Goal: Transaction & Acquisition: Purchase product/service

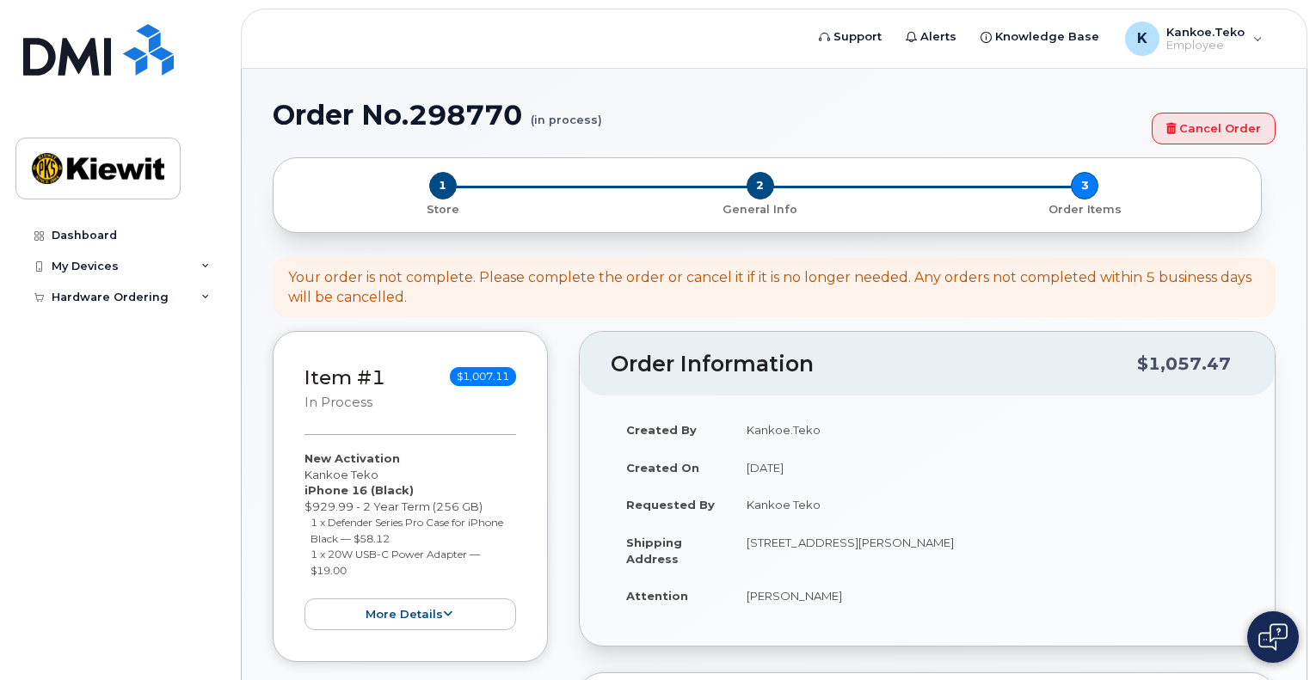
select select
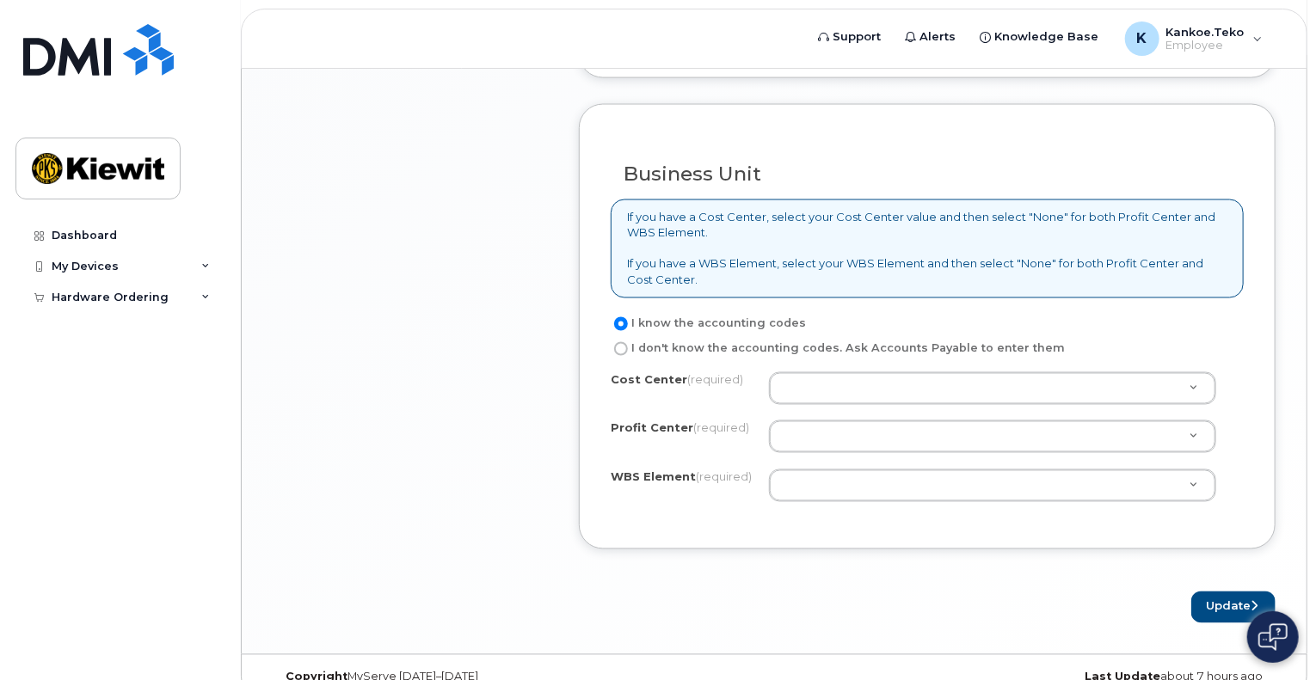
scroll to position [1389, 0]
click at [615, 351] on label "I don't know the accounting codes. Ask Accounts Payable to enter them" at bounding box center [838, 350] width 454 height 21
click at [615, 351] on input "I don't know the accounting codes. Ask Accounts Payable to enter them" at bounding box center [621, 350] width 14 height 14
radio input "true"
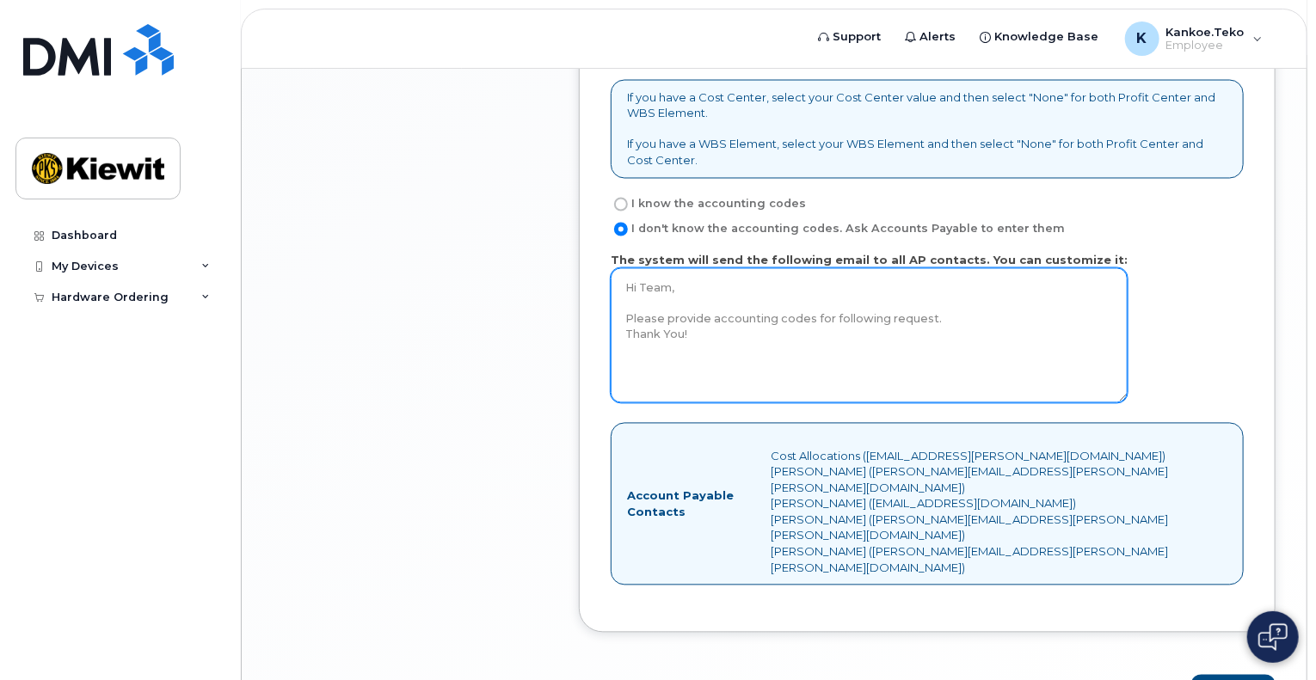
scroll to position [1568, 0]
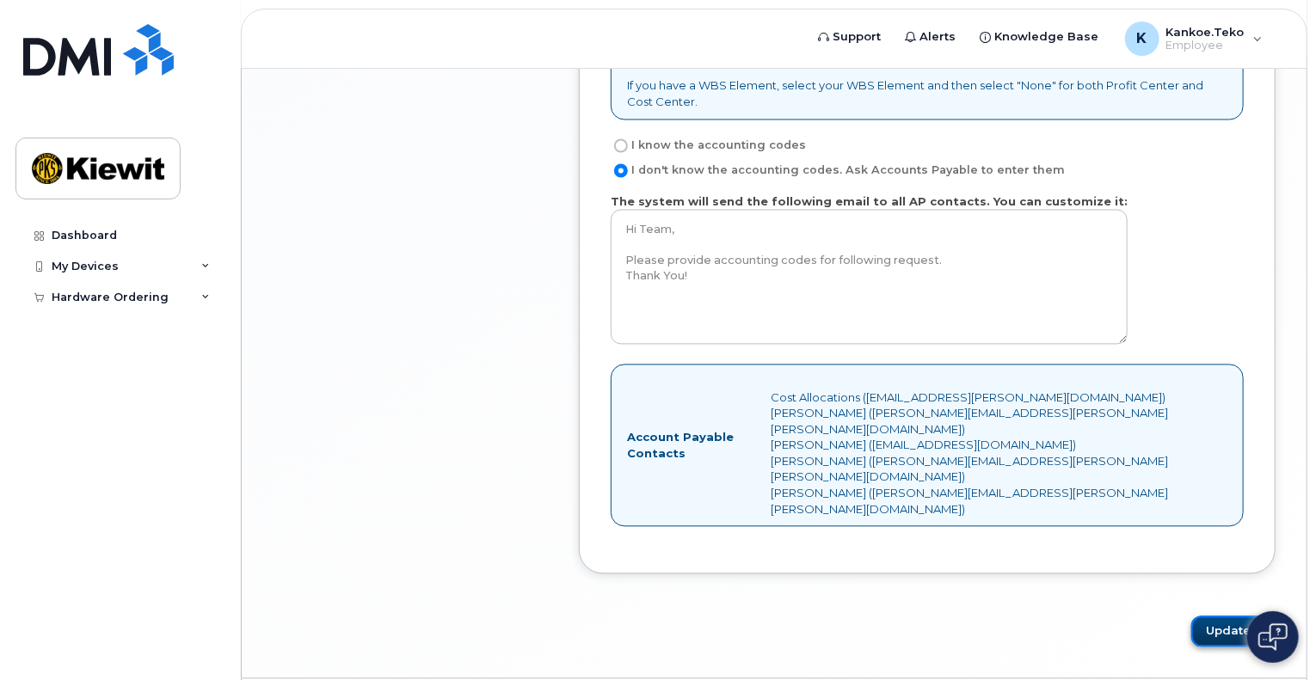
click at [1238, 617] on button "Update" at bounding box center [1233, 633] width 84 height 32
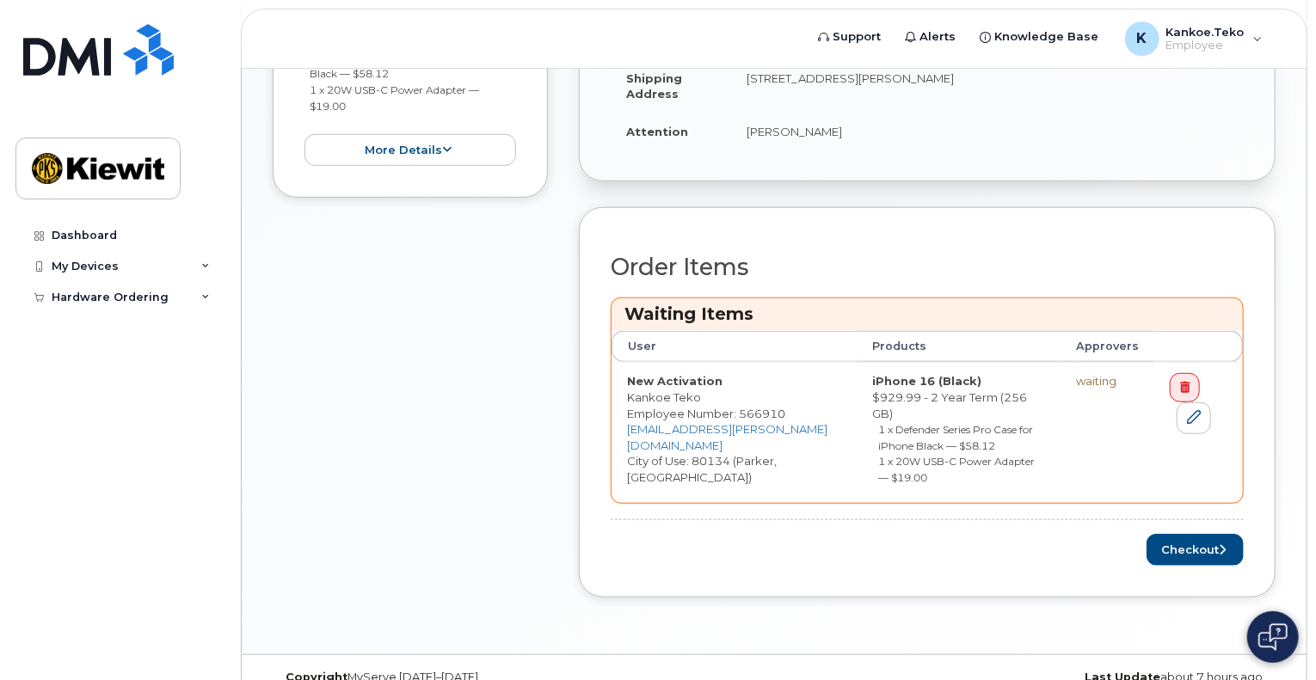
scroll to position [547, 0]
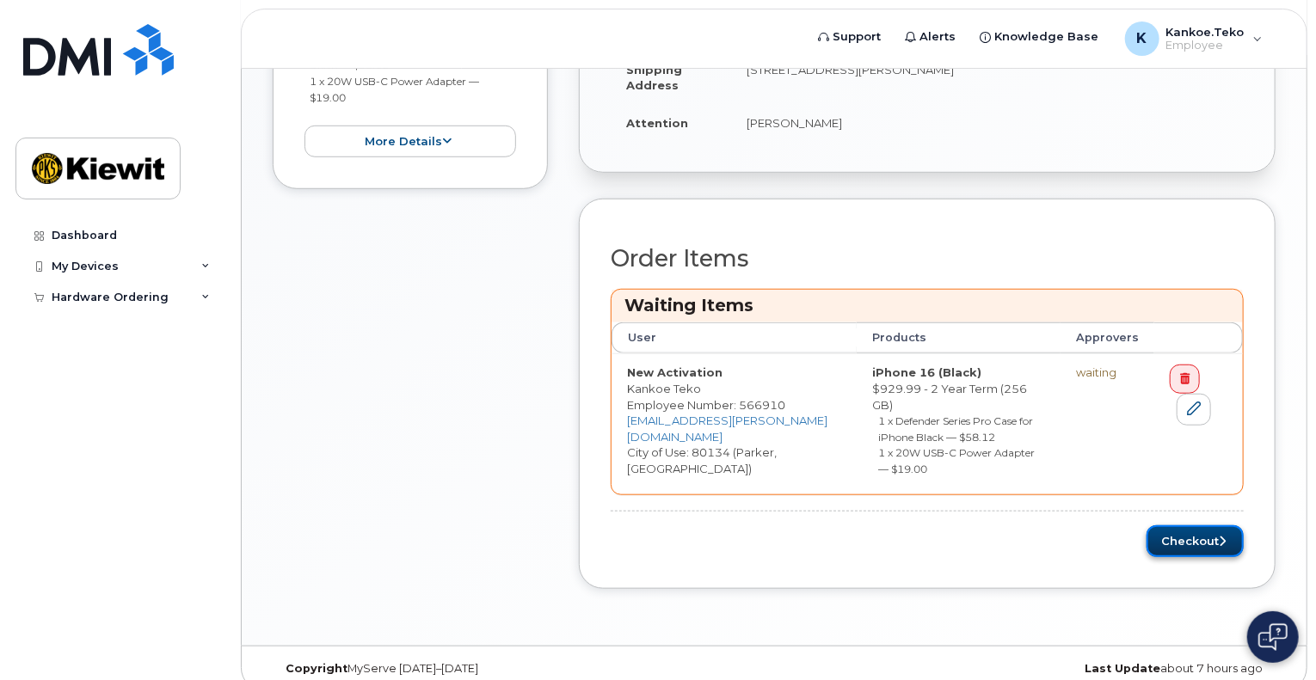
click at [1205, 525] on button "Checkout" at bounding box center [1194, 541] width 97 height 32
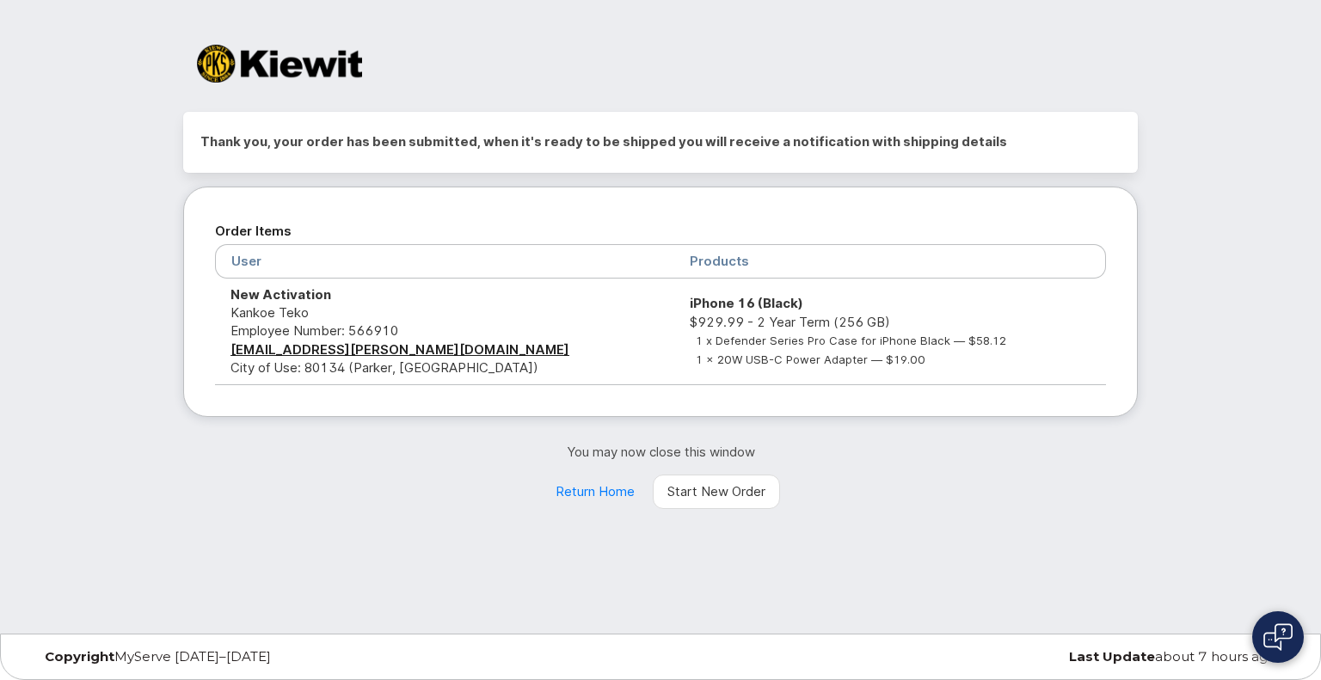
click at [1187, 549] on div "Thank you, your order has been submitted, when it's ready to be shipped you wil…" at bounding box center [660, 317] width 1321 height 634
